Goal: Task Accomplishment & Management: Use online tool/utility

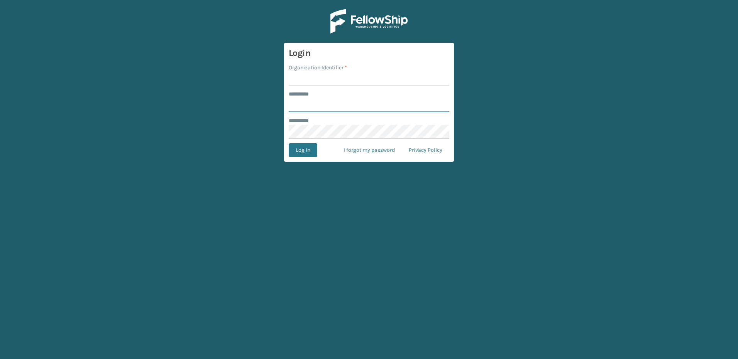
type input "********"
click at [336, 83] on input "Organization Identifier *" at bounding box center [369, 79] width 160 height 14
type input "Fellowship - East"
click at [305, 150] on button "Log In" at bounding box center [303, 150] width 29 height 14
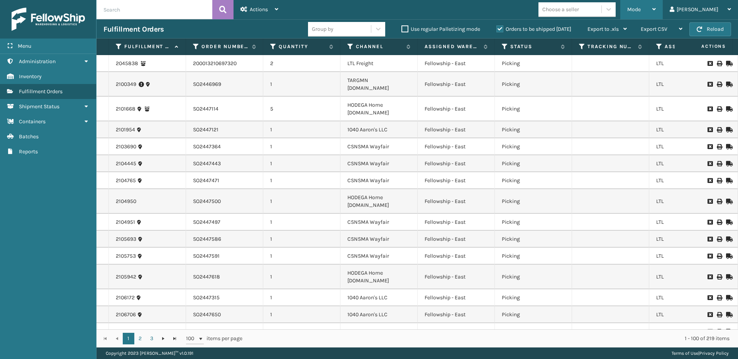
click at [646, 7] on div "Mode Regular Mode Picking Mode Labeling Mode Exit Scan Mode" at bounding box center [641, 9] width 42 height 19
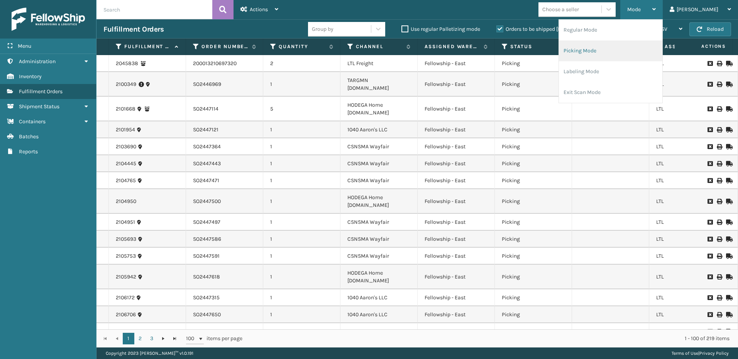
click at [606, 46] on li "Picking Mode" at bounding box center [610, 51] width 103 height 21
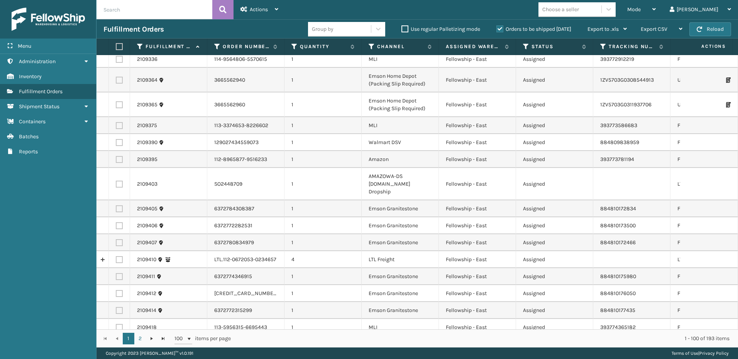
scroll to position [1504, 0]
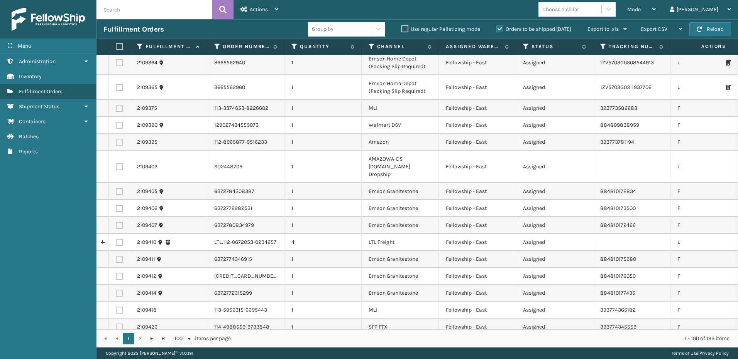
click at [120, 239] on label at bounding box center [119, 242] width 7 height 7
click at [116, 239] on input "checkbox" at bounding box center [116, 241] width 0 height 5
checkbox input "true"
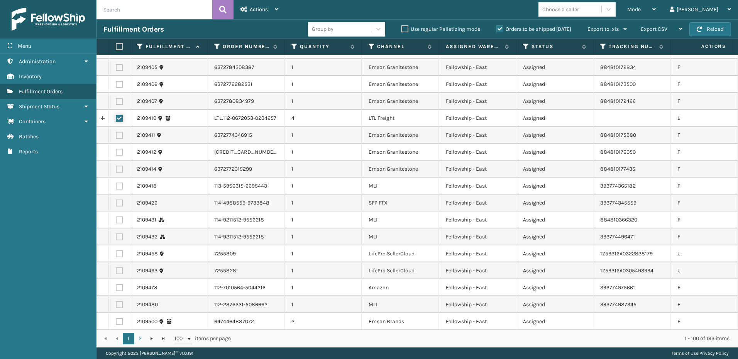
scroll to position [1637, 0]
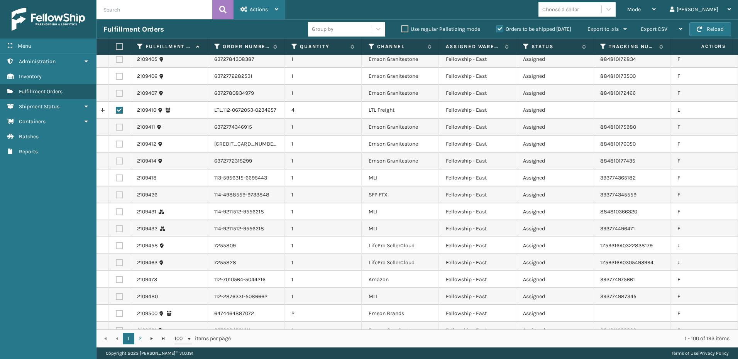
click at [259, 7] on span "Actions" at bounding box center [259, 9] width 18 height 7
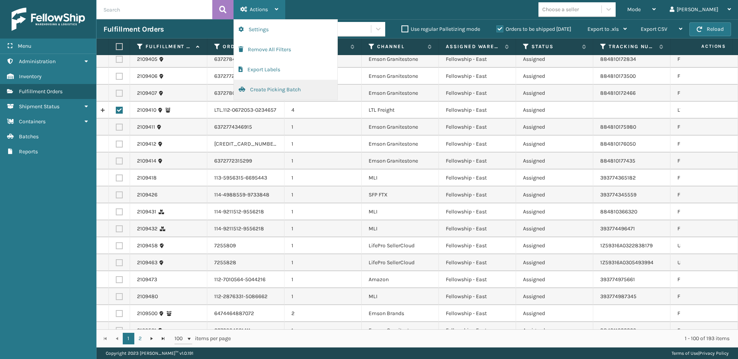
click at [261, 88] on button "Create Picking Batch" at bounding box center [285, 90] width 103 height 20
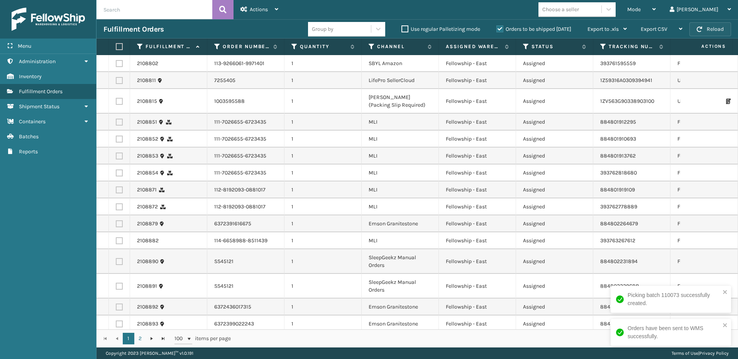
click at [700, 24] on button "Reload" at bounding box center [710, 29] width 42 height 14
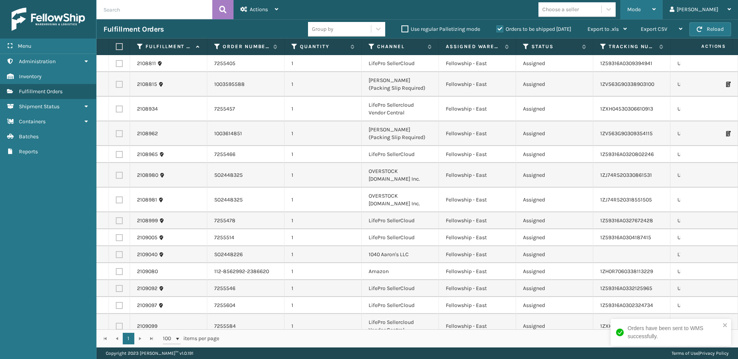
click at [640, 10] on span "Mode" at bounding box center [634, 9] width 14 height 7
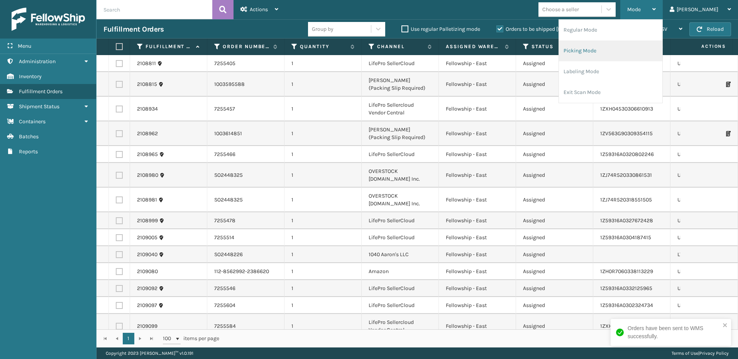
click at [620, 53] on li "Picking Mode" at bounding box center [610, 51] width 103 height 21
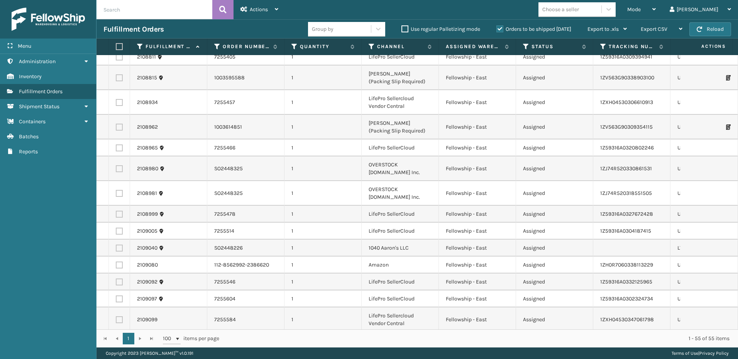
scroll to position [0, 0]
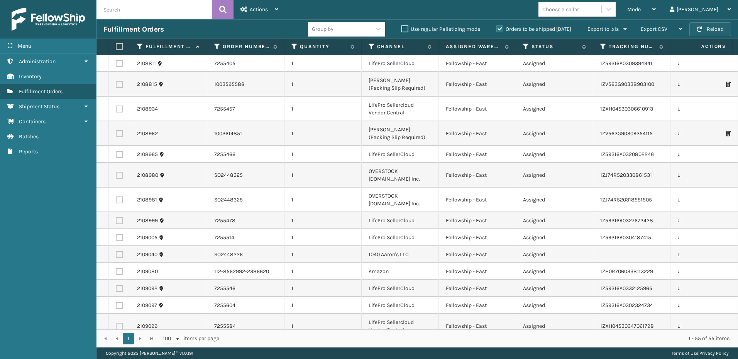
click at [712, 29] on button "Reload" at bounding box center [710, 29] width 42 height 14
